Goal: Contribute content

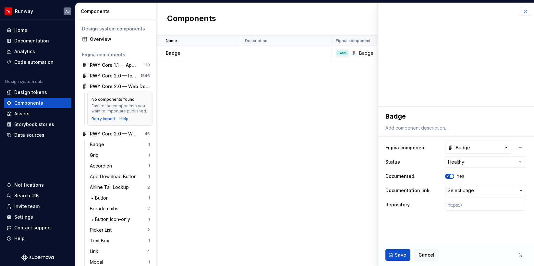
click at [528, 11] on button "button" at bounding box center [525, 11] width 9 height 9
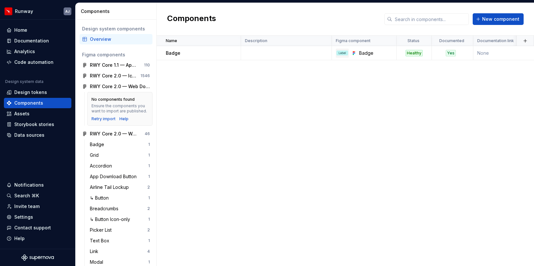
click at [425, 109] on div "Name Description Figma component Status Documented Documentation link Repositor…" at bounding box center [345, 151] width 377 height 231
click at [209, 19] on h2 "Components" at bounding box center [191, 19] width 49 height 12
click at [211, 89] on div "Name Description Figma component Status Documented Documentation link Repositor…" at bounding box center [345, 151] width 377 height 231
click at [28, 38] on div "Documentation" at bounding box center [31, 41] width 35 height 6
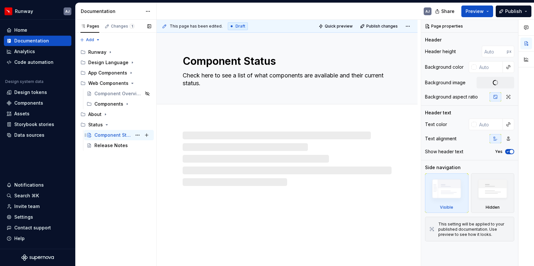
click at [117, 138] on div "Component Status" at bounding box center [112, 135] width 37 height 6
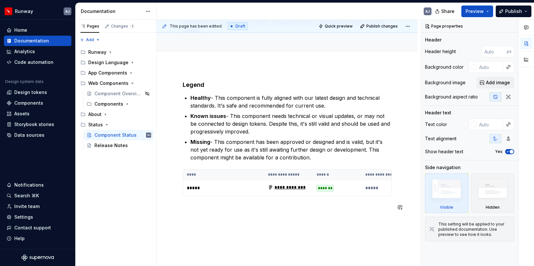
scroll to position [54, 0]
click at [379, 29] on button "Publish changes" at bounding box center [379, 26] width 42 height 9
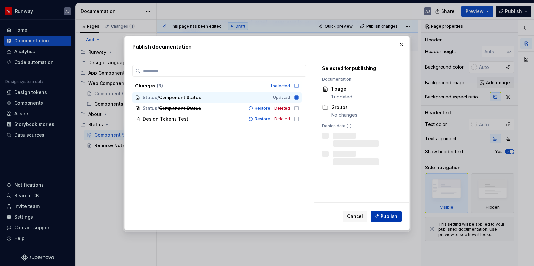
click at [384, 215] on span "Publish" at bounding box center [388, 216] width 17 height 6
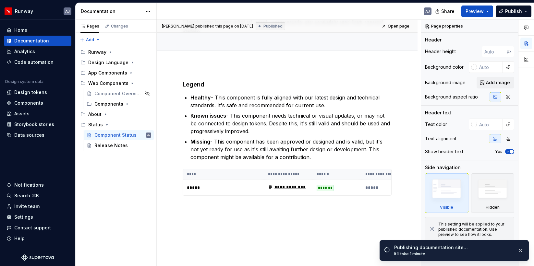
type textarea "*"
